Goal: Information Seeking & Learning: Learn about a topic

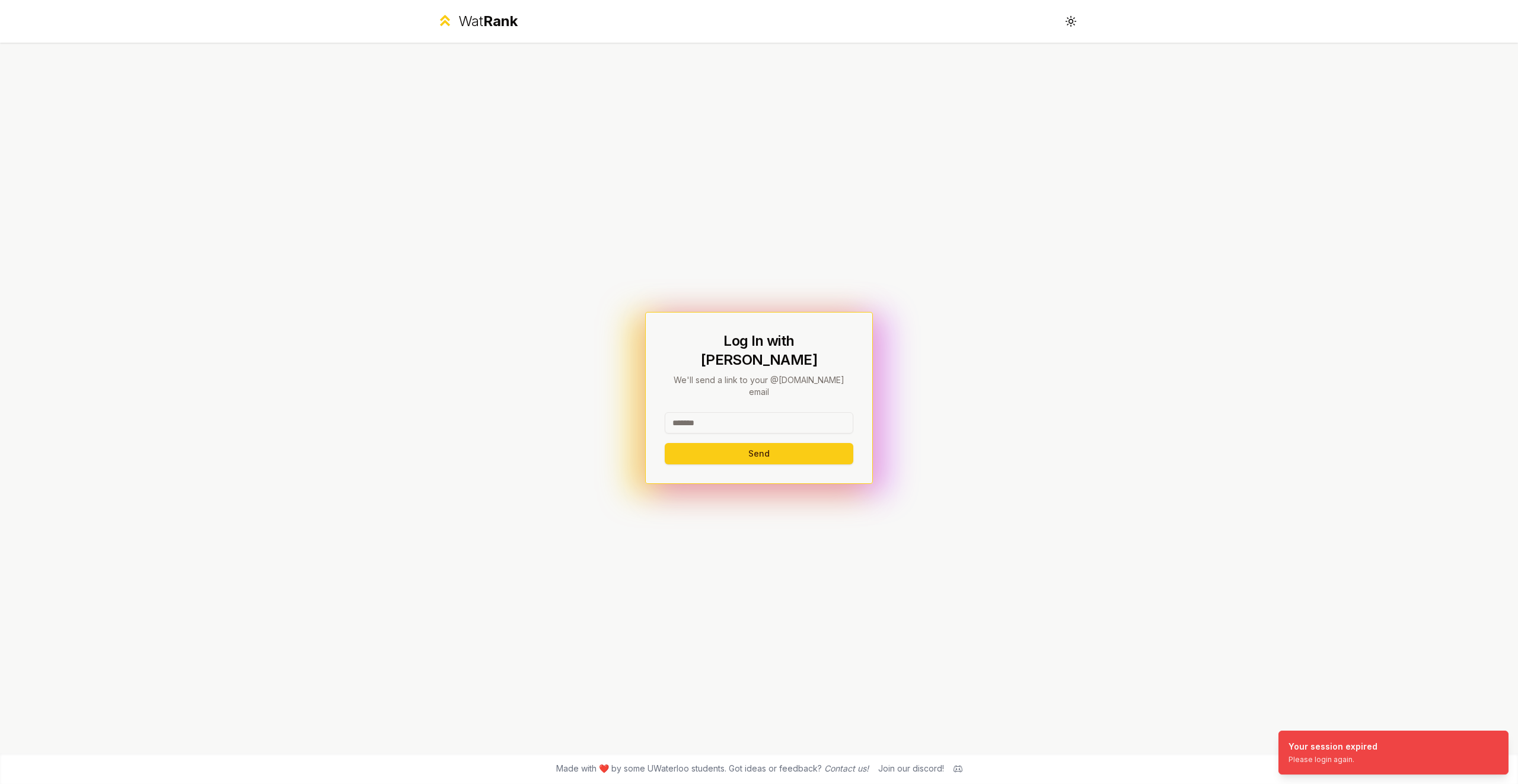
click at [734, 412] on input at bounding box center [759, 423] width 188 height 22
click at [768, 444] on button "Send" at bounding box center [759, 453] width 188 height 22
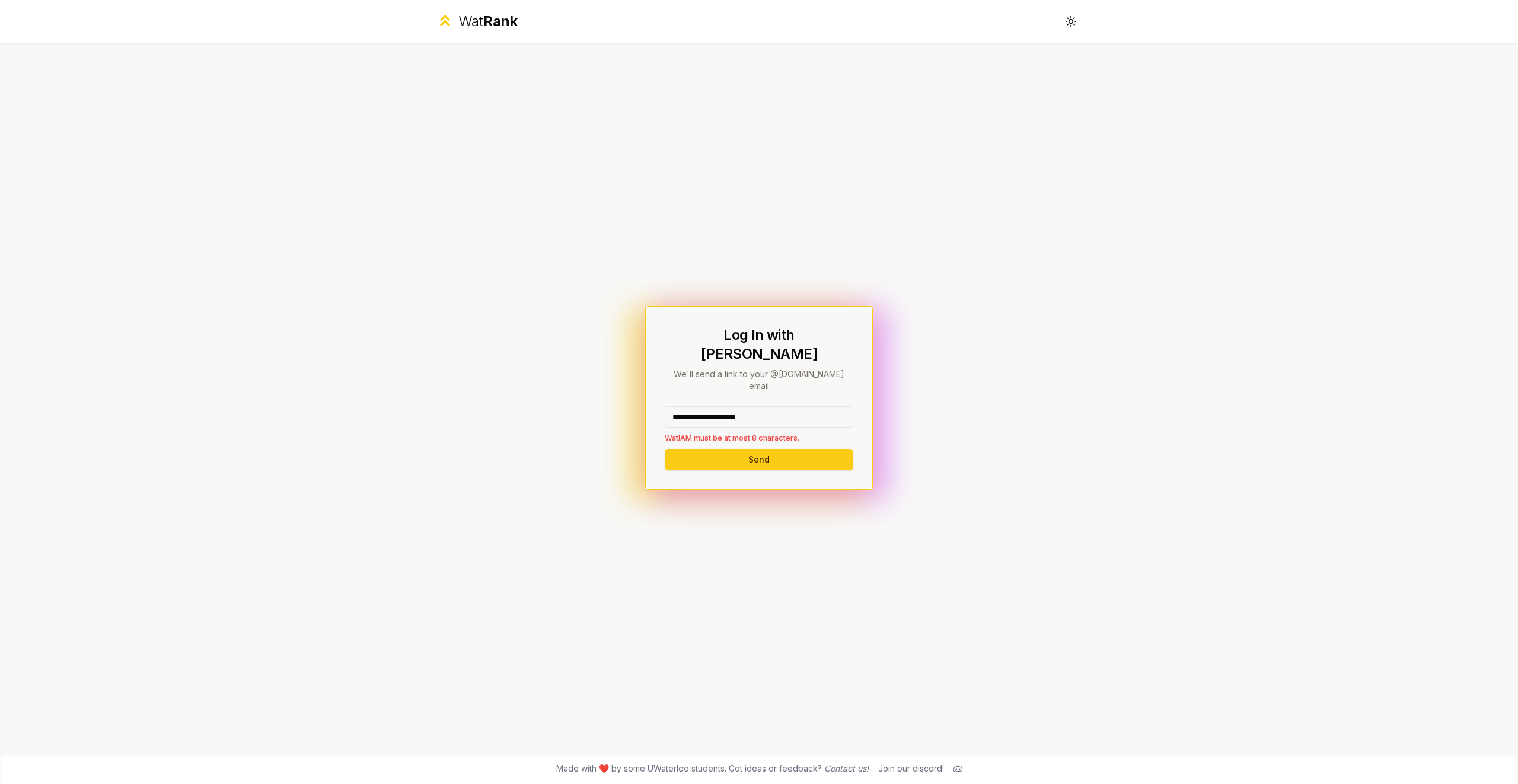
drag, startPoint x: 720, startPoint y: 403, endPoint x: 830, endPoint y: 401, distance: 110.0
click at [830, 406] on input "**********" at bounding box center [759, 416] width 188 height 22
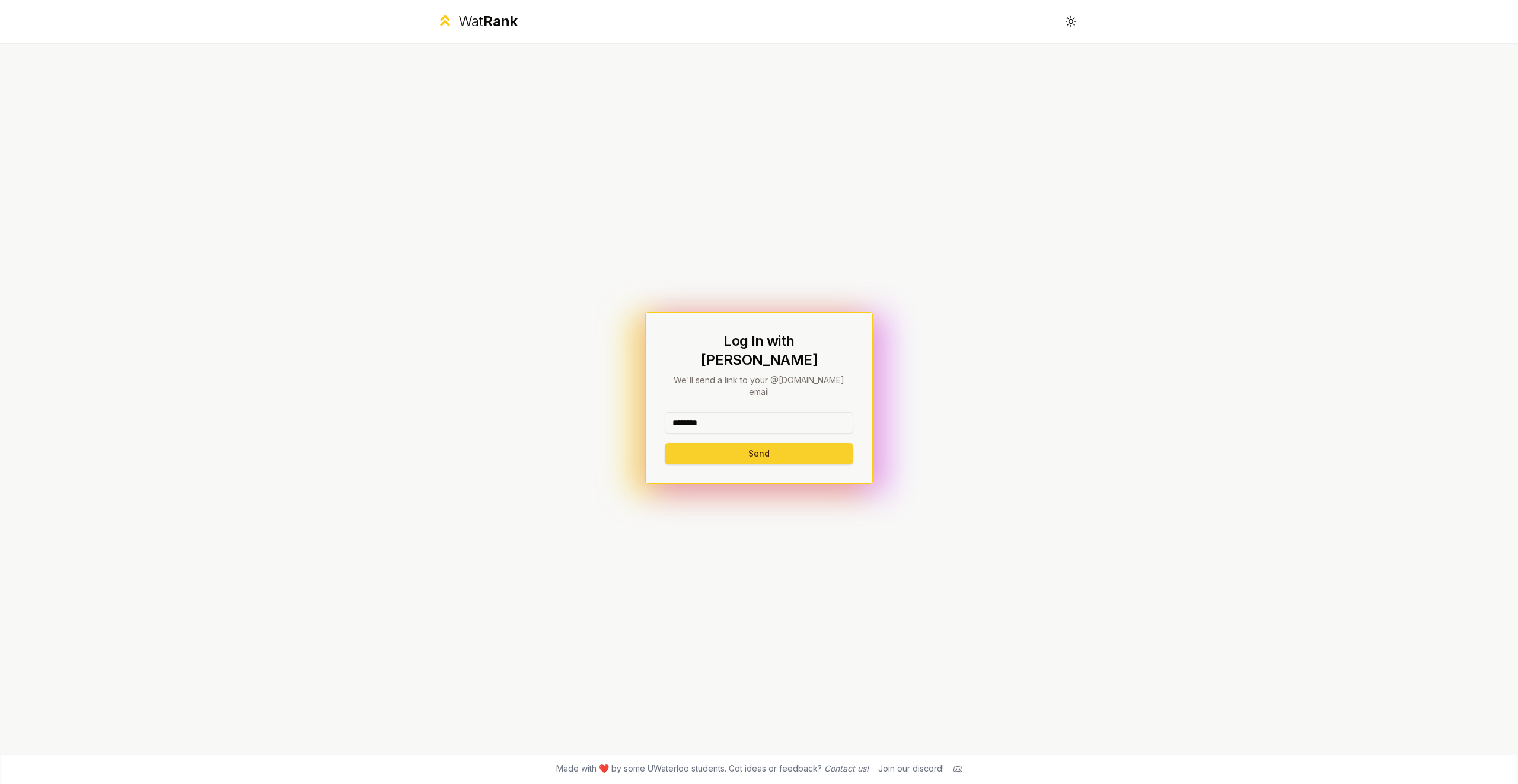
type input "********"
click at [689, 447] on button "Send" at bounding box center [759, 453] width 188 height 22
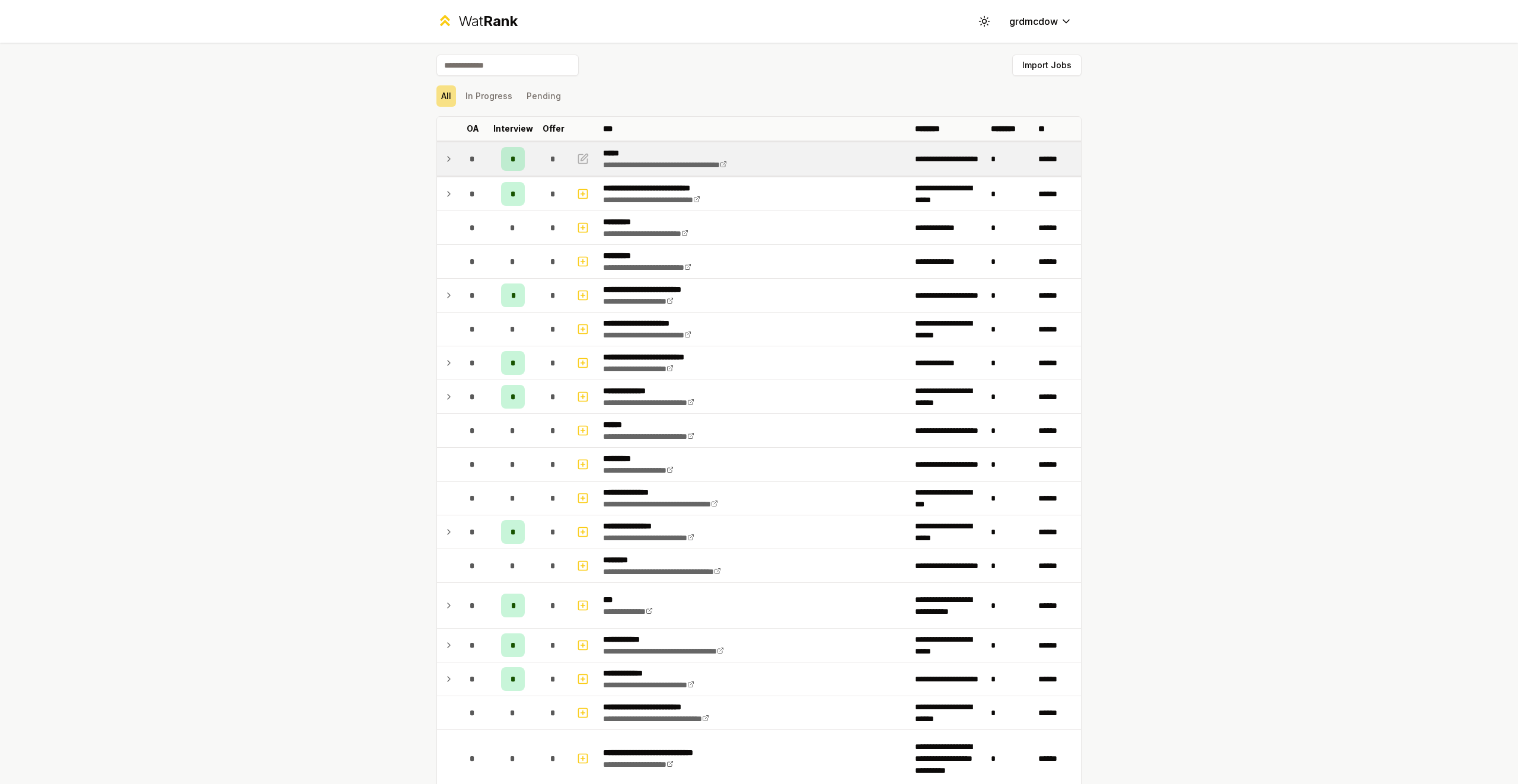
click at [448, 160] on icon at bounding box center [449, 159] width 10 height 14
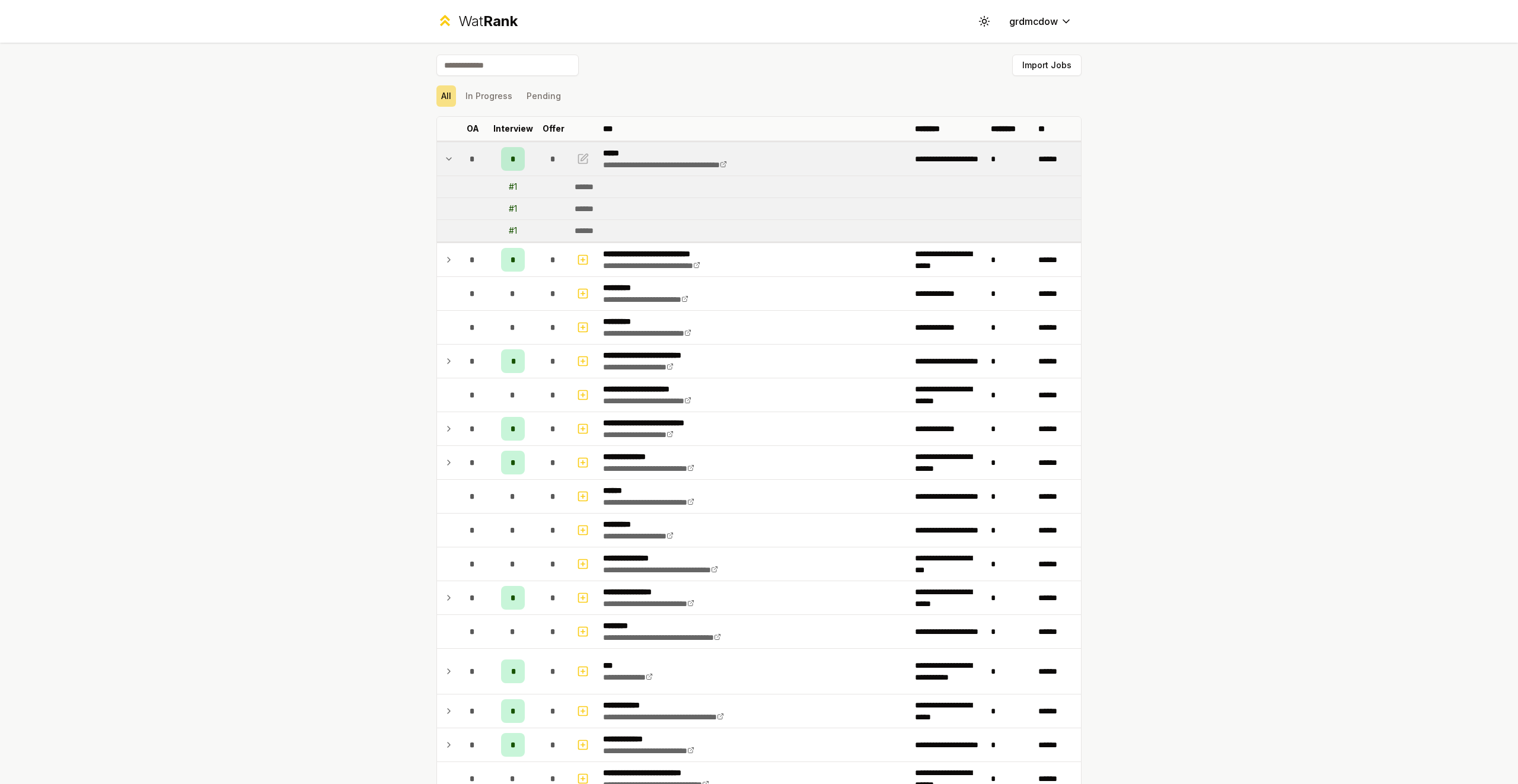
click at [448, 160] on icon at bounding box center [449, 159] width 10 height 14
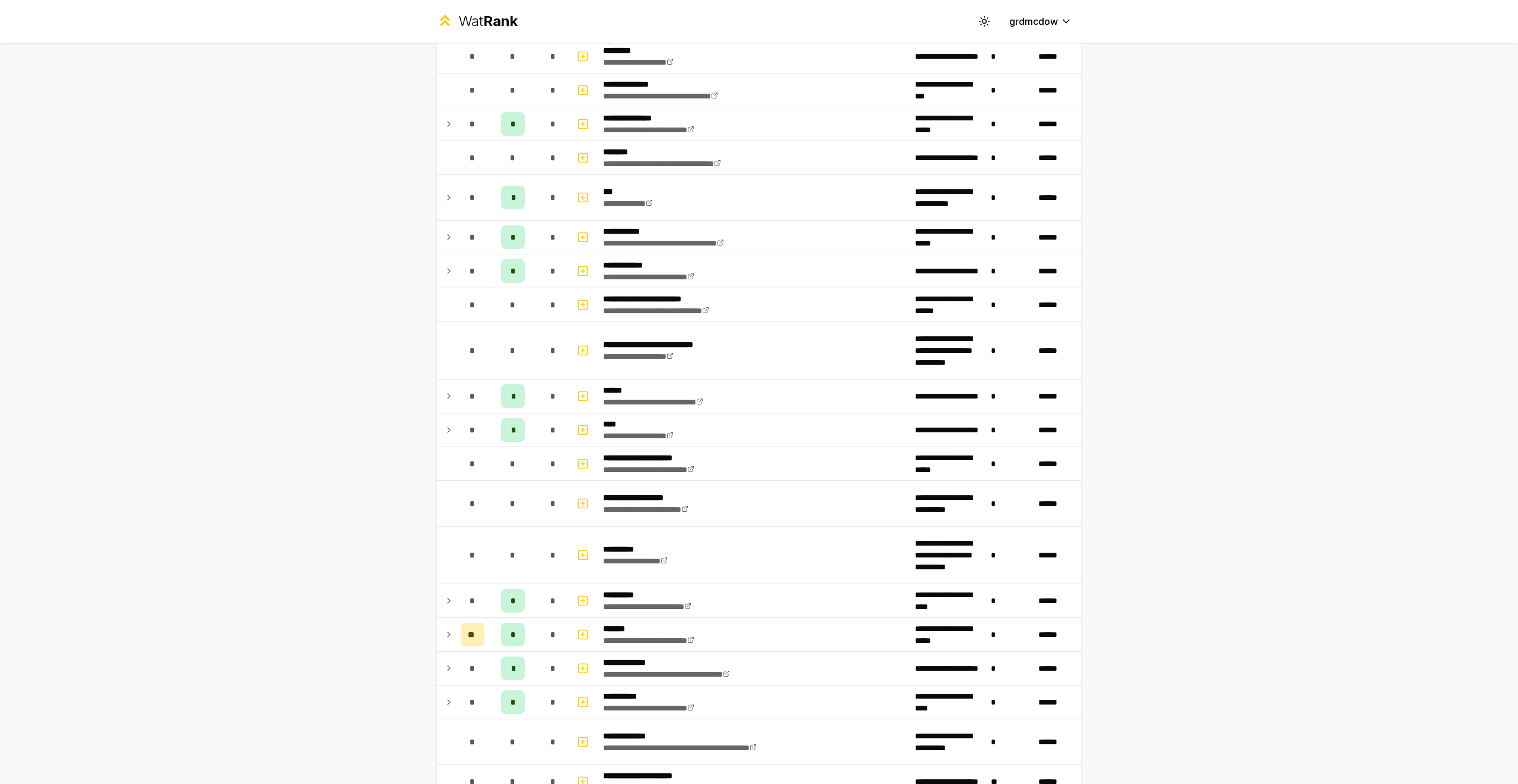
scroll to position [411, 0]
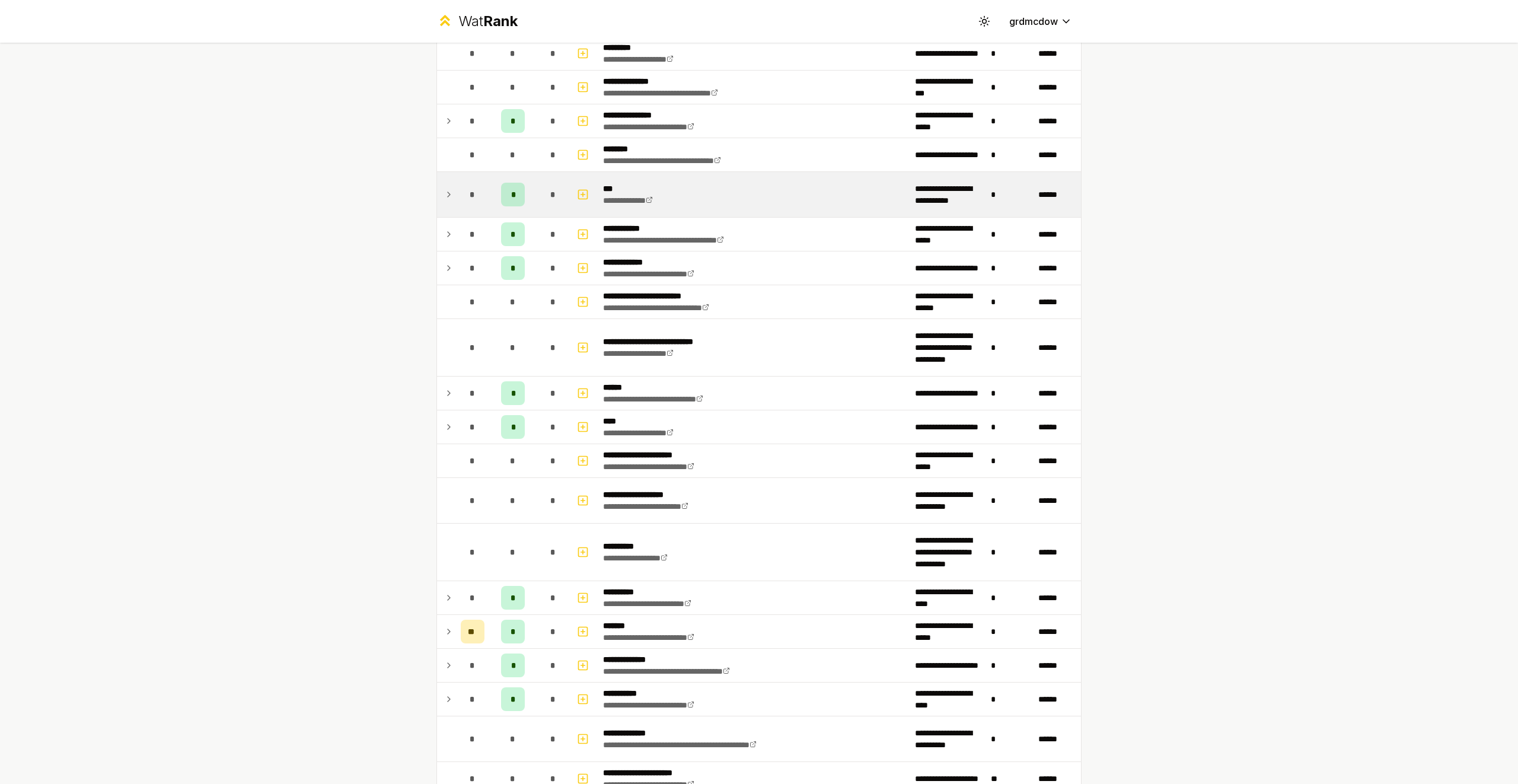
click at [449, 195] on icon at bounding box center [448, 195] width 2 height 5
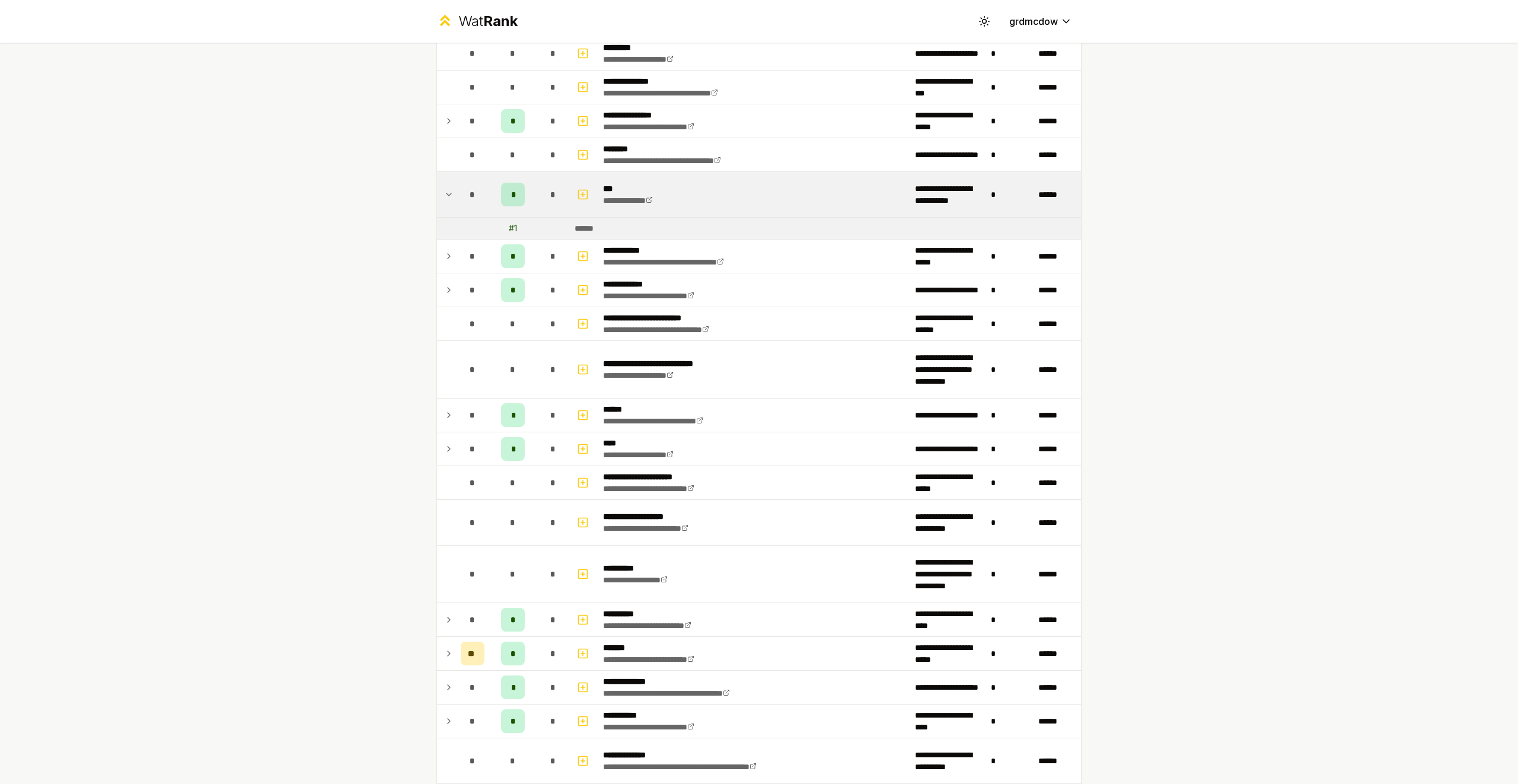
click at [449, 195] on icon at bounding box center [449, 194] width 5 height 2
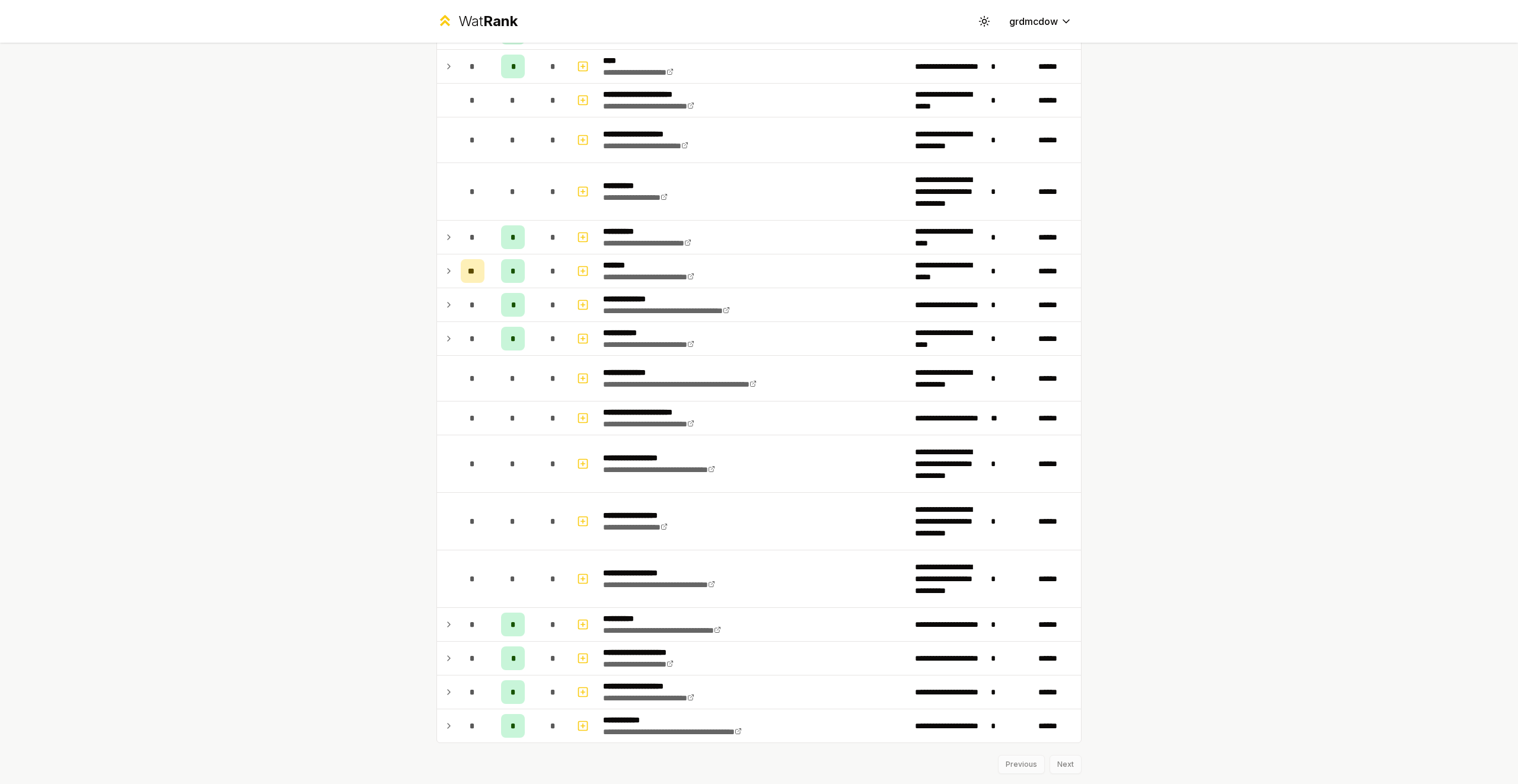
scroll to position [780, 0]
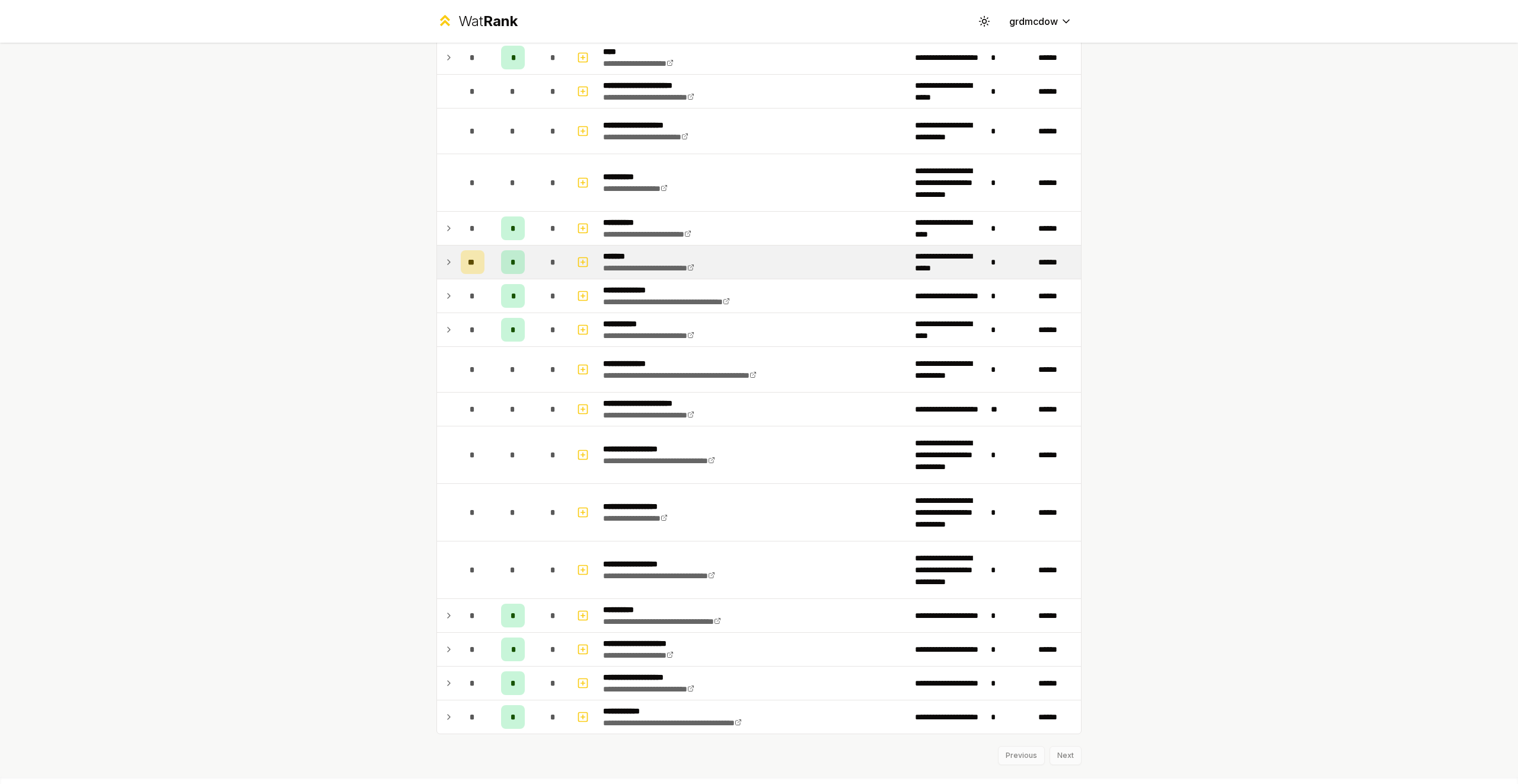
click at [444, 261] on icon at bounding box center [449, 262] width 10 height 14
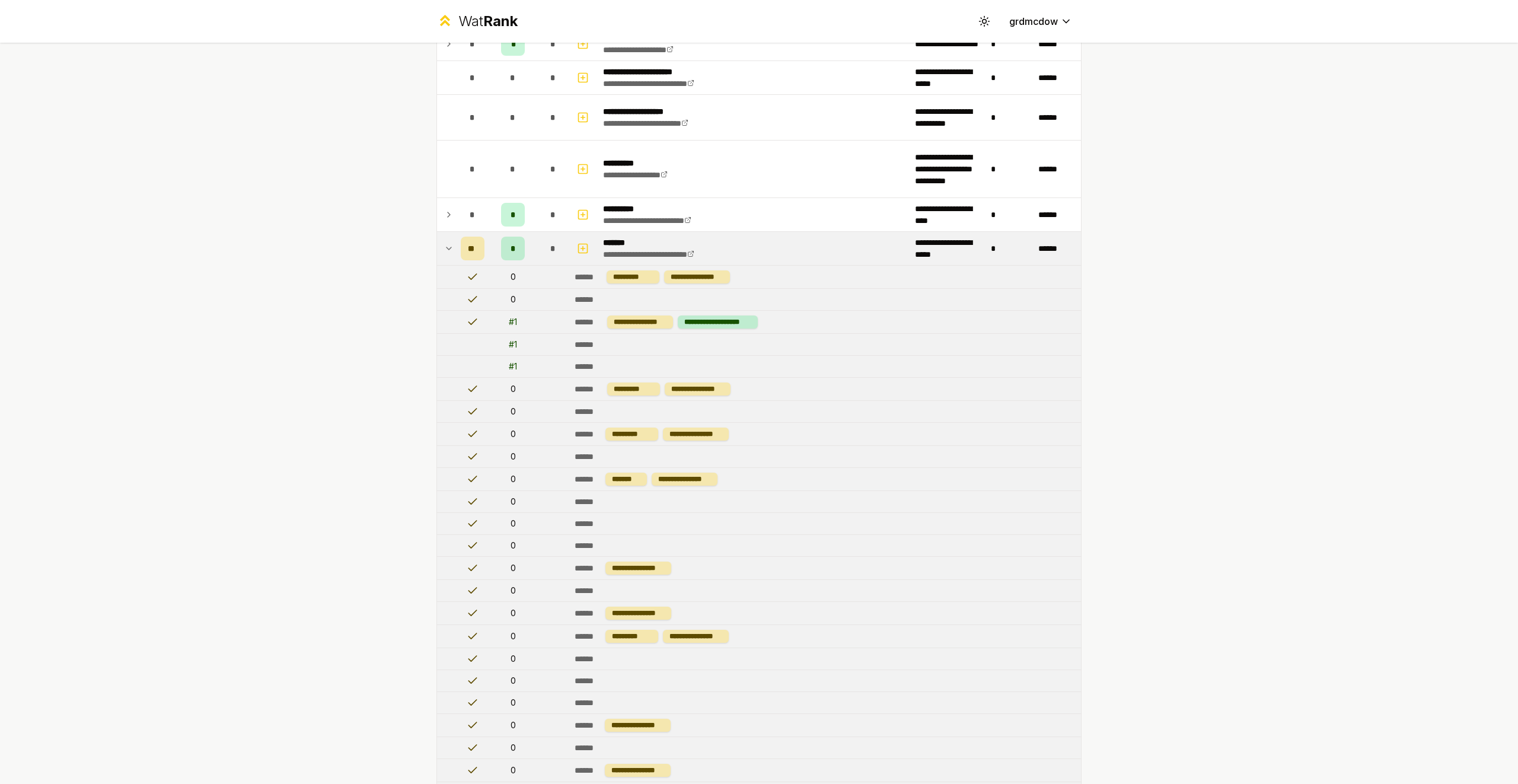
scroll to position [786, 0]
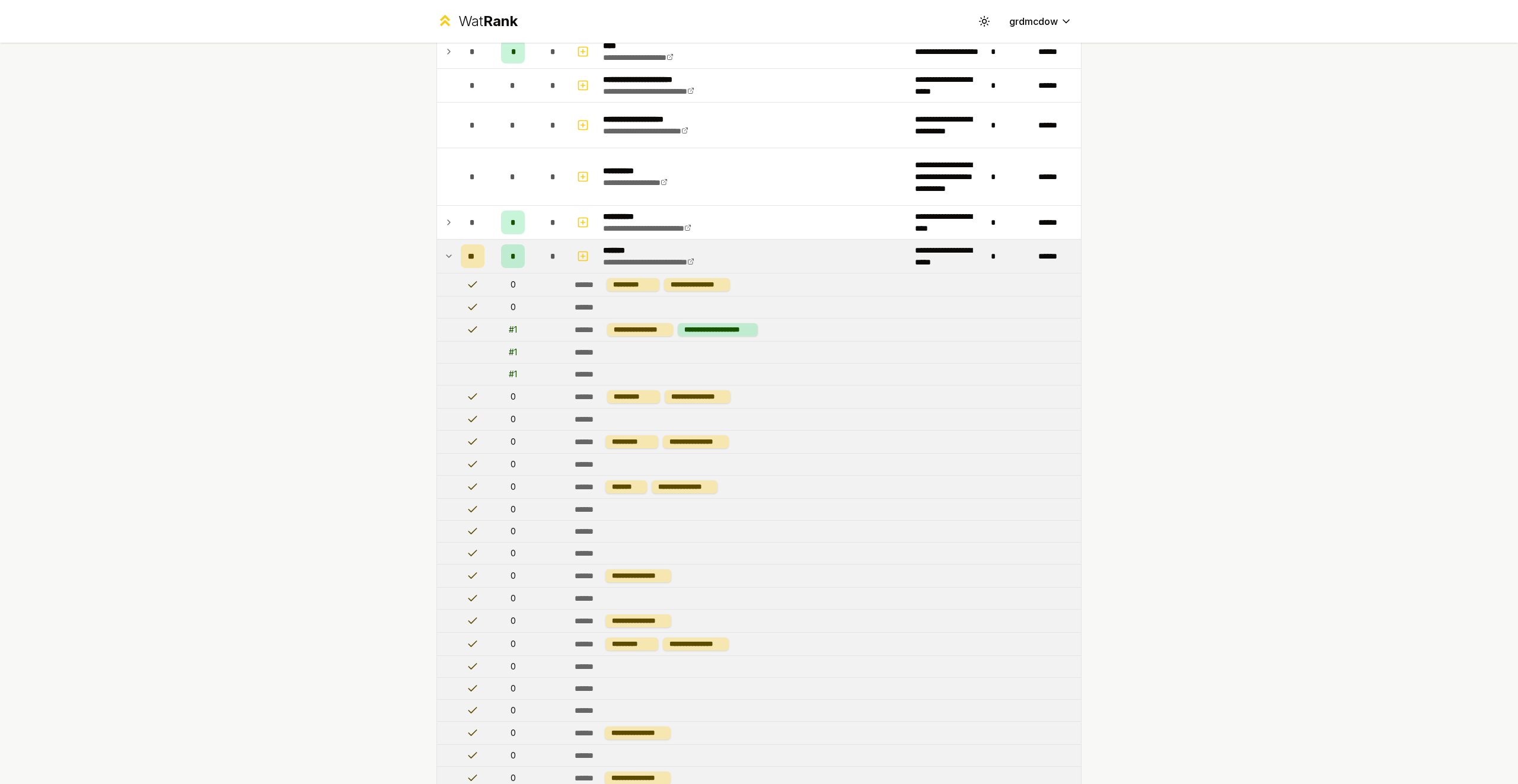
click at [449, 254] on icon at bounding box center [449, 256] width 10 height 14
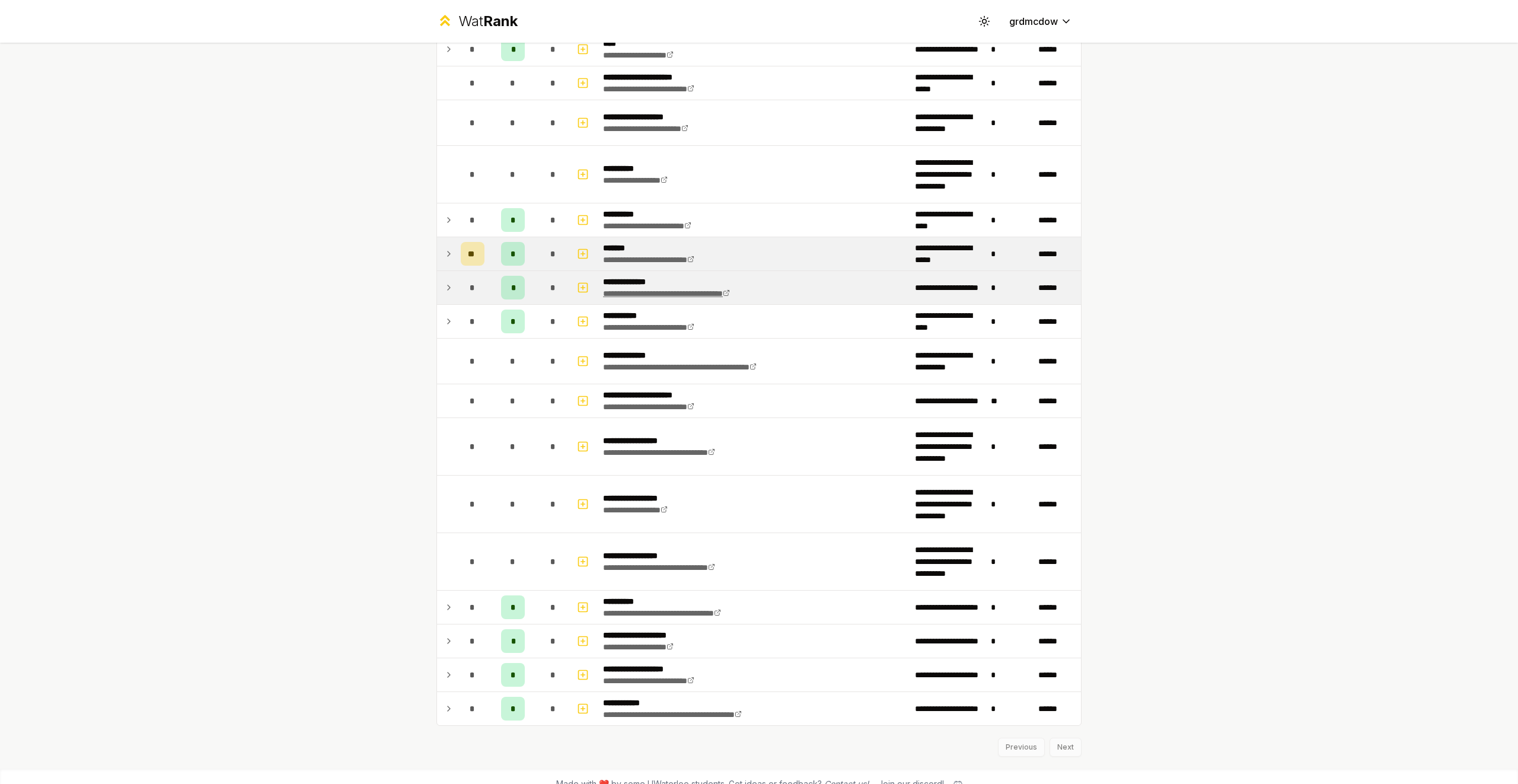
scroll to position [804, 0]
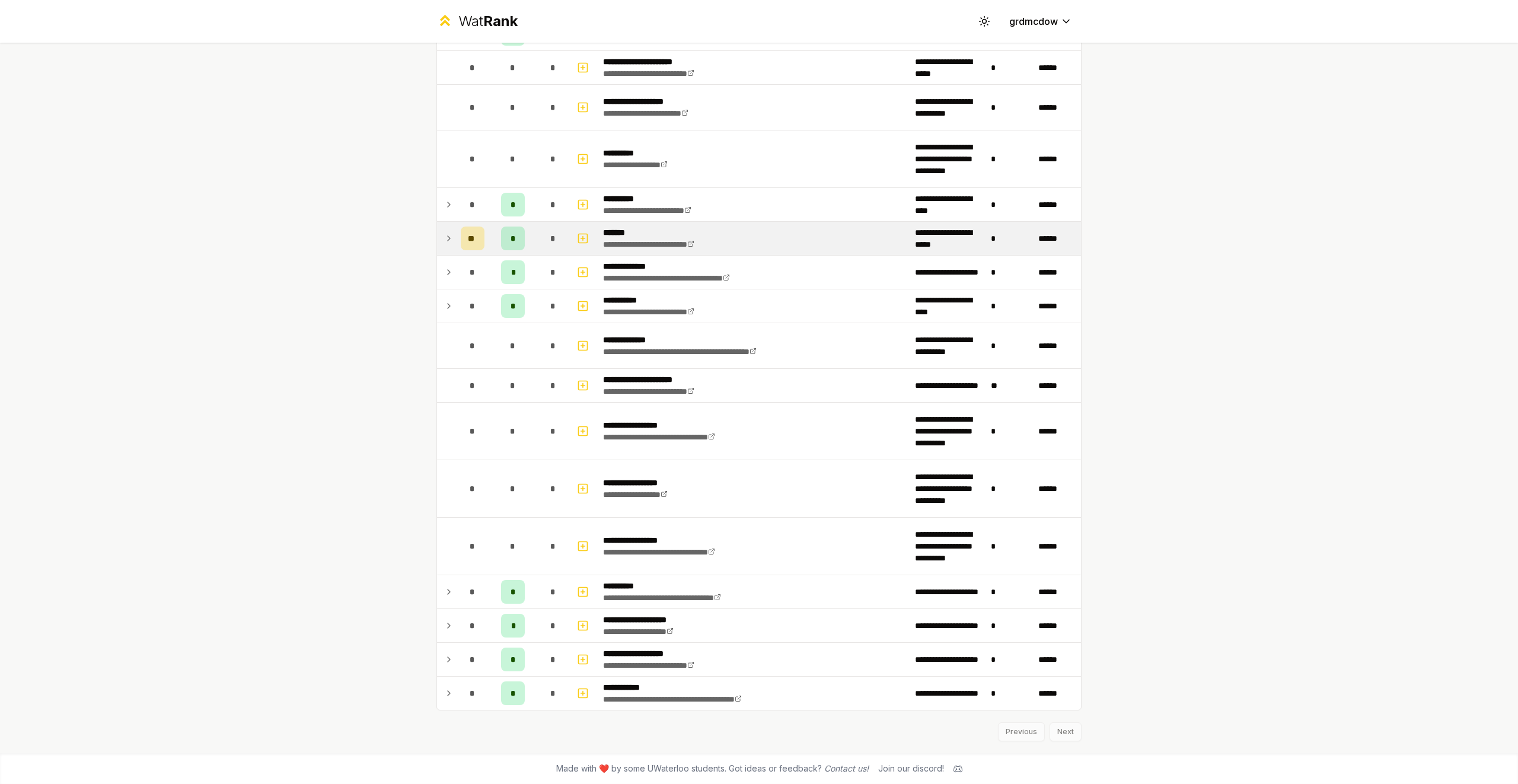
click at [1062, 732] on div "Previous Next" at bounding box center [759, 725] width 645 height 31
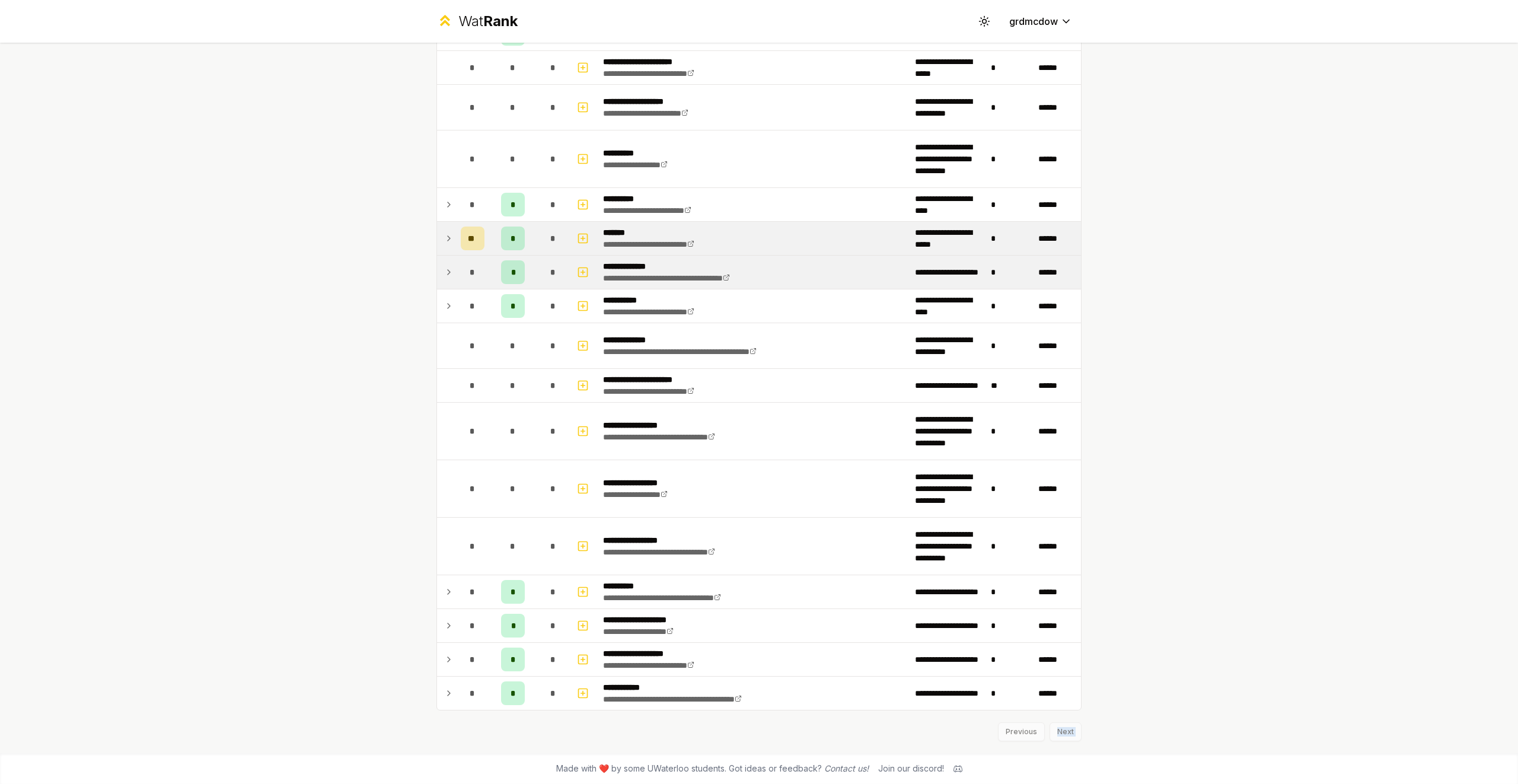
scroll to position [0, 0]
